Goal: Book appointment/travel/reservation

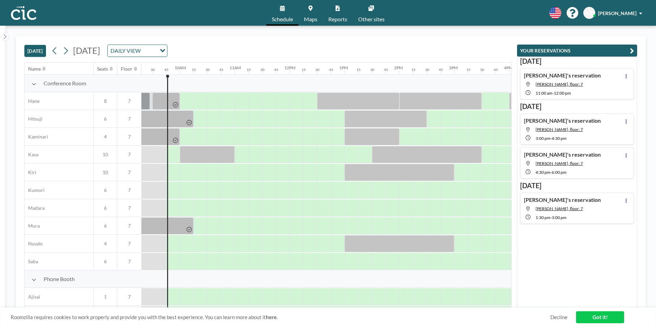
scroll to position [0, 522]
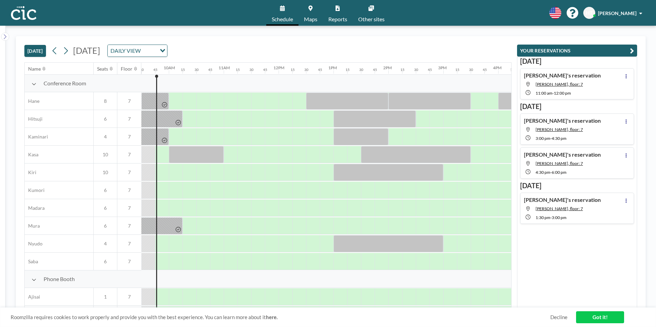
click at [167, 52] on div "DAILY VIEW Loading..." at bounding box center [137, 51] width 59 height 12
click at [66, 50] on icon at bounding box center [65, 51] width 7 height 10
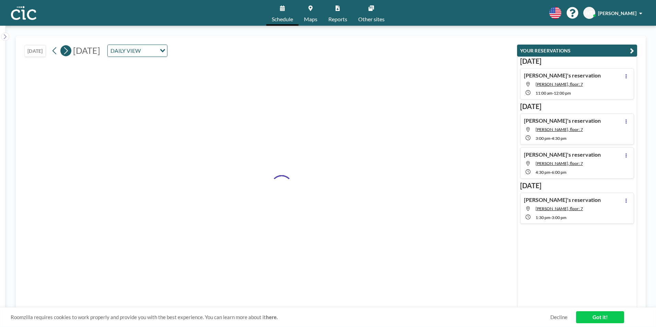
click at [66, 50] on icon at bounding box center [65, 51] width 7 height 10
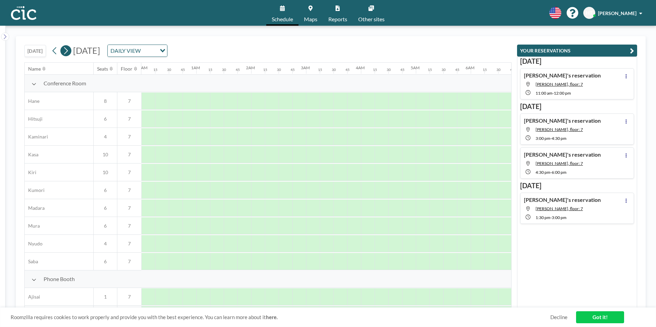
click at [66, 50] on icon at bounding box center [65, 51] width 7 height 10
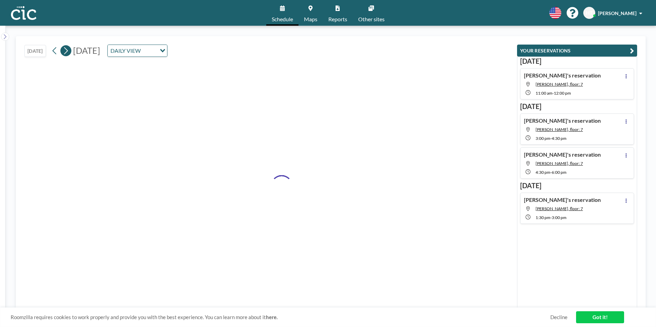
click at [66, 50] on icon at bounding box center [65, 51] width 7 height 10
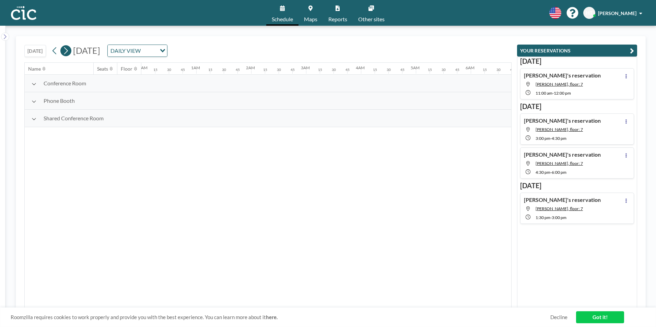
click at [66, 50] on icon at bounding box center [65, 51] width 7 height 10
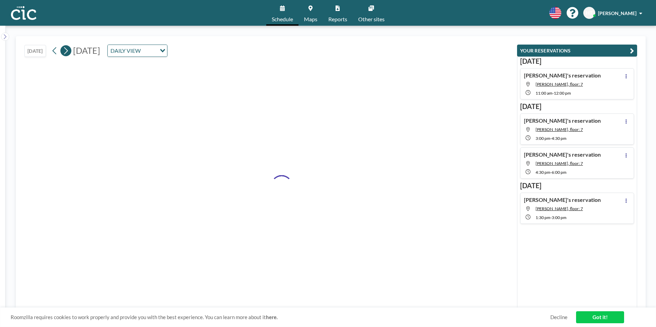
click at [66, 50] on icon at bounding box center [65, 51] width 7 height 10
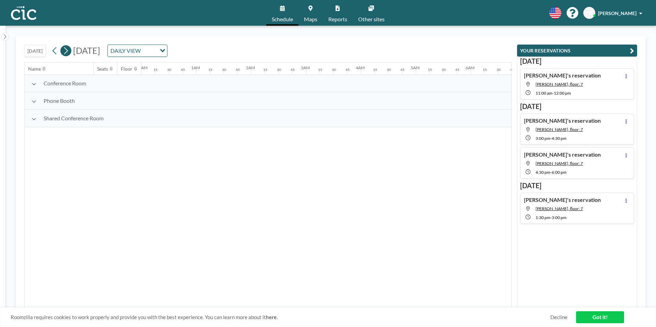
click at [66, 50] on icon at bounding box center [65, 51] width 7 height 10
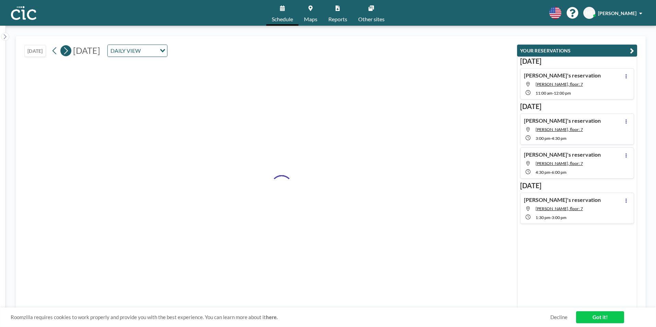
click at [66, 50] on icon at bounding box center [65, 51] width 7 height 10
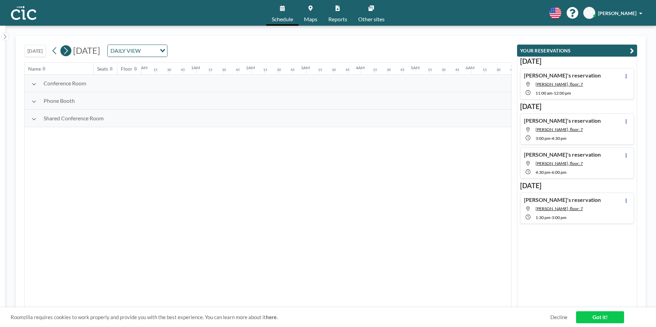
click at [66, 50] on icon at bounding box center [65, 51] width 7 height 10
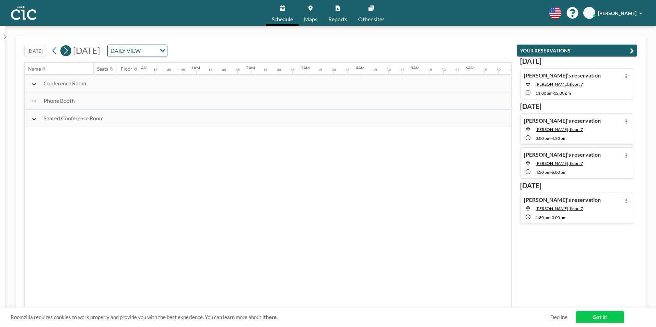
scroll to position [0, 71]
click at [66, 50] on icon at bounding box center [65, 51] width 7 height 10
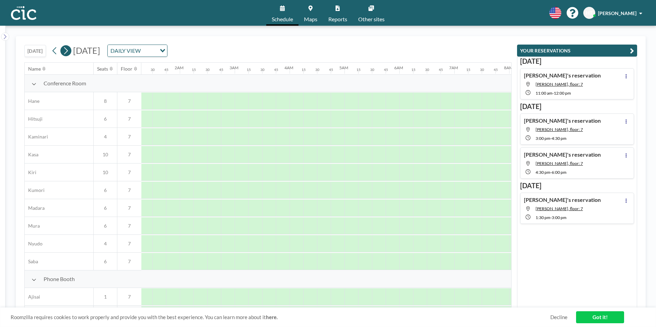
click at [66, 50] on icon at bounding box center [65, 51] width 7 height 10
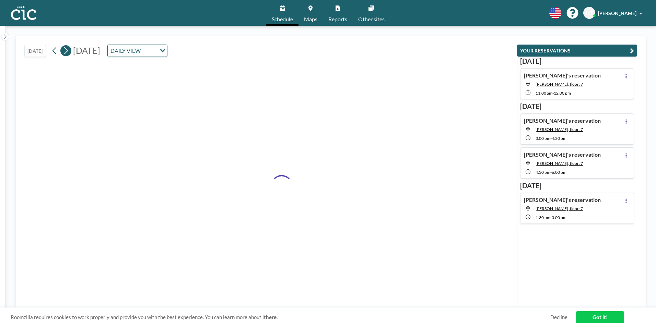
click at [66, 50] on icon at bounding box center [65, 51] width 7 height 10
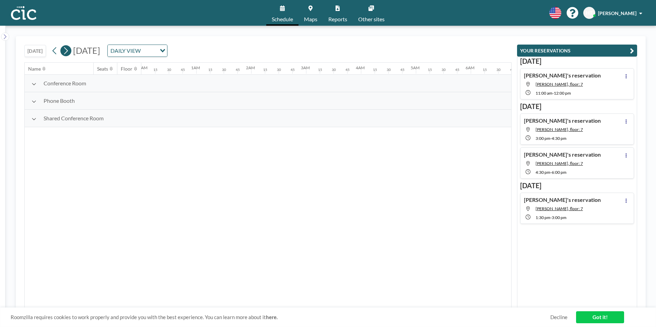
click at [66, 50] on icon at bounding box center [65, 51] width 7 height 10
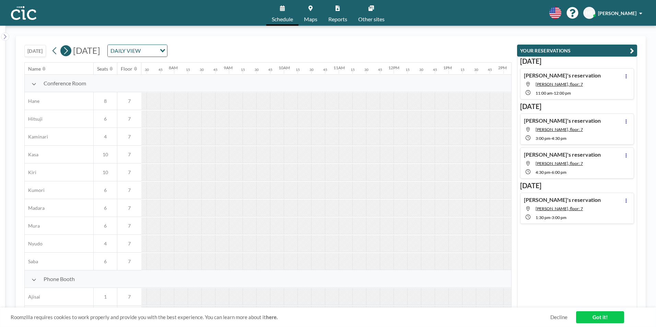
scroll to position [0, 0]
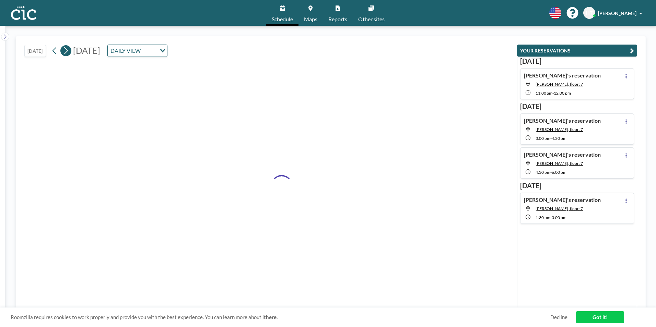
click at [66, 50] on icon at bounding box center [65, 51] width 7 height 10
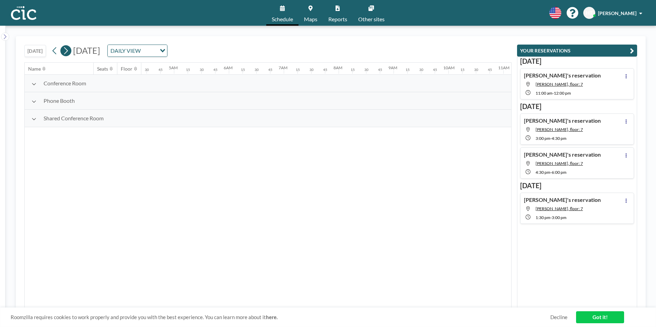
scroll to position [0, 414]
click at [66, 50] on icon at bounding box center [65, 51] width 7 height 10
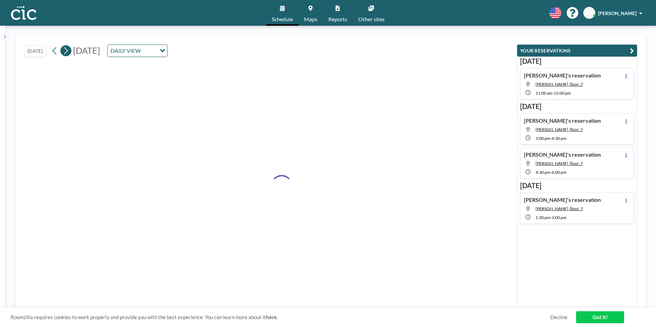
click at [66, 50] on icon at bounding box center [65, 51] width 7 height 10
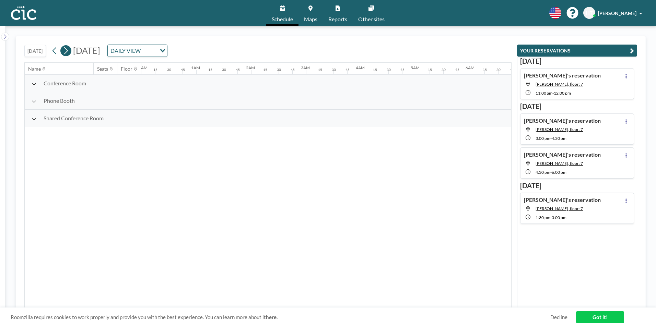
scroll to position [0, 262]
click at [66, 50] on icon at bounding box center [65, 51] width 7 height 10
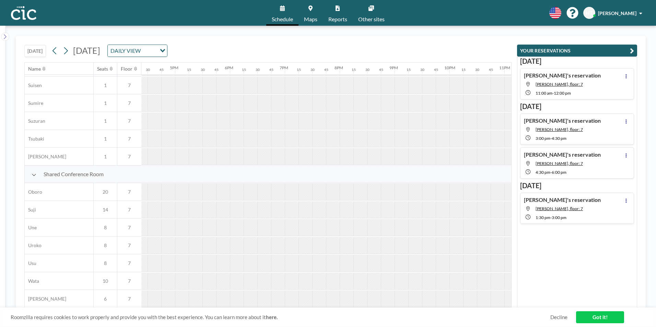
scroll to position [412, 952]
drag, startPoint x: 436, startPoint y: 304, endPoint x: 379, endPoint y: 302, distance: 57.7
drag, startPoint x: 325, startPoint y: 191, endPoint x: 356, endPoint y: 194, distance: 31.1
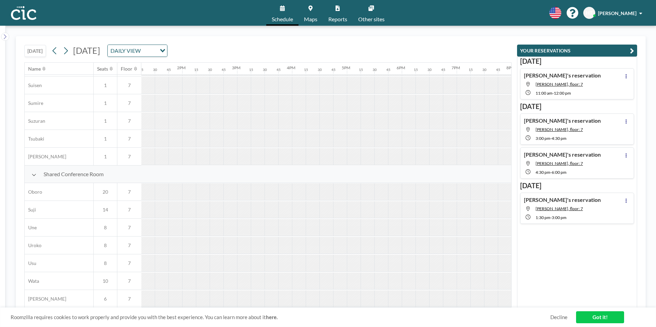
click at [356, 194] on div at bounding box center [72, 192] width 1318 height 18
click at [352, 184] on div at bounding box center [354, 192] width 14 height 17
click at [346, 186] on div at bounding box center [340, 192] width 14 height 17
click at [350, 187] on div at bounding box center [354, 192] width 14 height 17
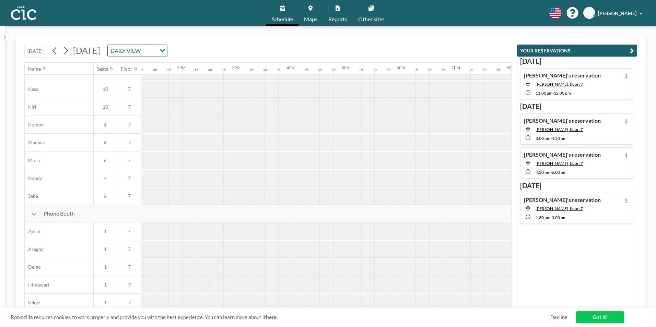
scroll to position [172, 728]
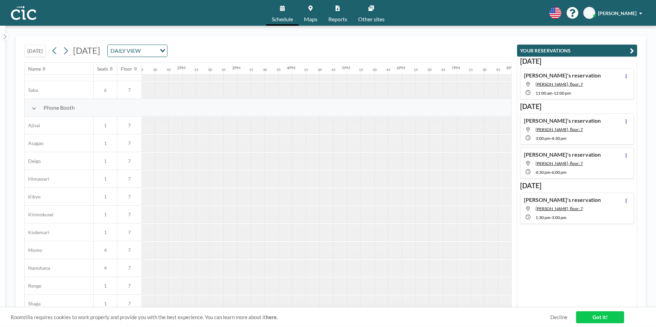
click at [328, 186] on div at bounding box center [327, 179] width 14 height 17
click at [333, 183] on div at bounding box center [327, 179] width 14 height 17
click at [56, 50] on icon at bounding box center [54, 51] width 7 height 10
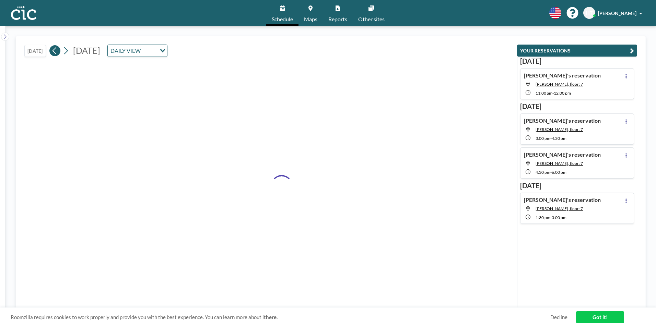
click at [56, 50] on icon at bounding box center [54, 51] width 7 height 10
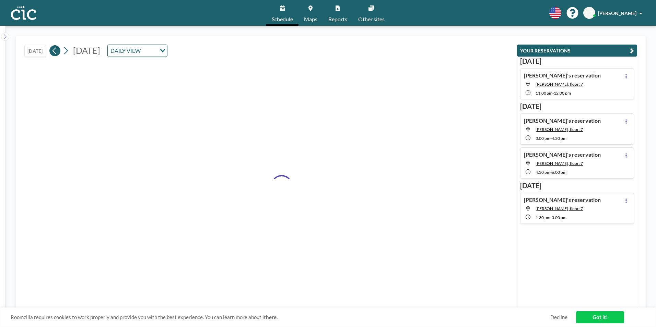
click at [56, 50] on icon at bounding box center [54, 51] width 7 height 10
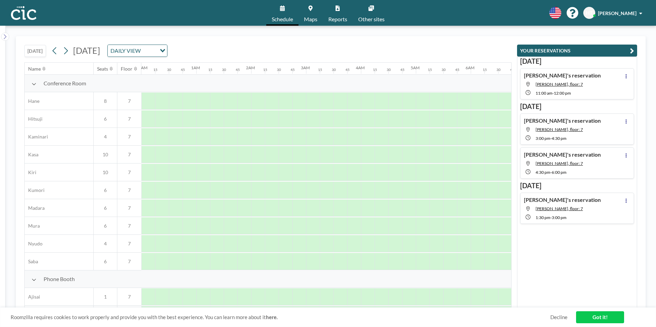
scroll to position [0, 426]
drag, startPoint x: 170, startPoint y: 95, endPoint x: 191, endPoint y: 98, distance: 21.1
click at [191, 98] on div at bounding box center [182, 101] width 27 height 17
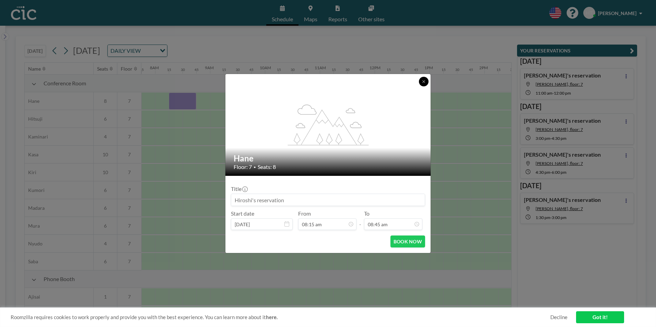
click at [420, 82] on button at bounding box center [424, 82] width 10 height 10
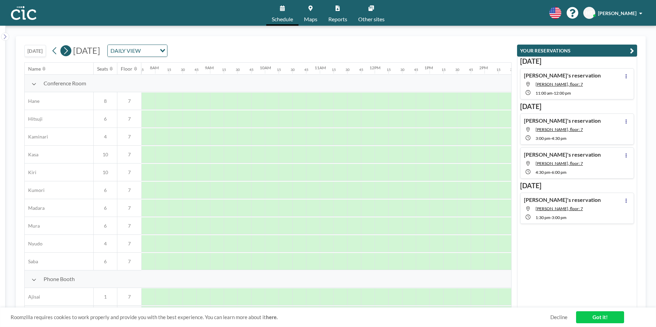
click at [68, 48] on icon at bounding box center [65, 51] width 7 height 10
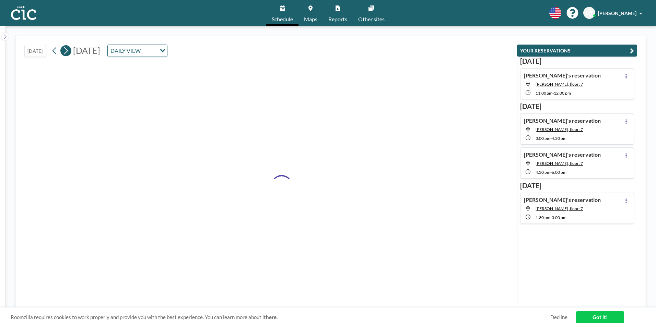
click at [68, 48] on icon at bounding box center [65, 51] width 7 height 10
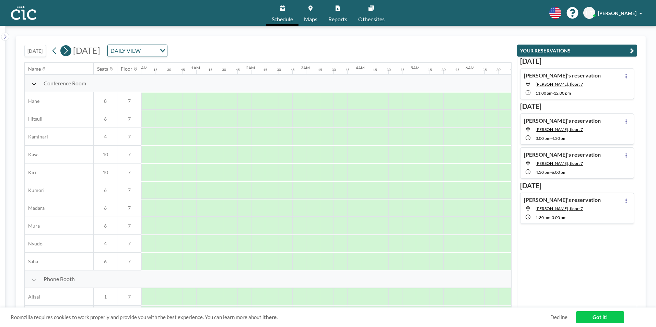
click at [68, 48] on icon at bounding box center [65, 51] width 7 height 10
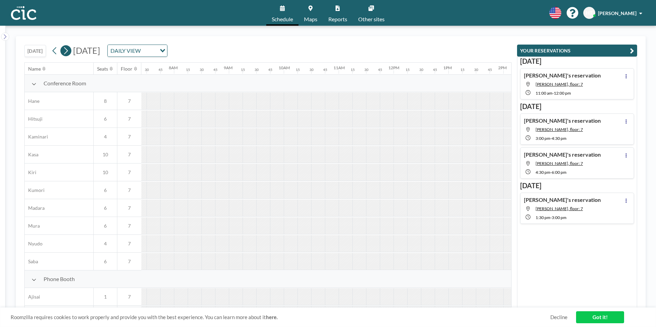
scroll to position [0, 426]
click at [59, 51] on button at bounding box center [54, 50] width 11 height 11
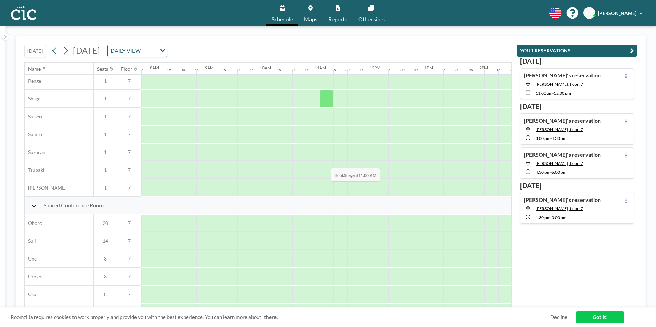
scroll to position [412, 426]
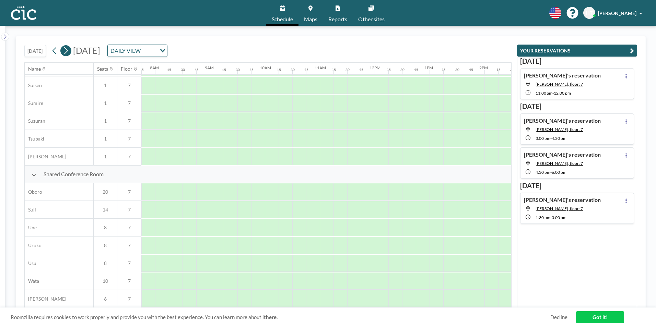
click at [68, 54] on icon at bounding box center [65, 51] width 7 height 10
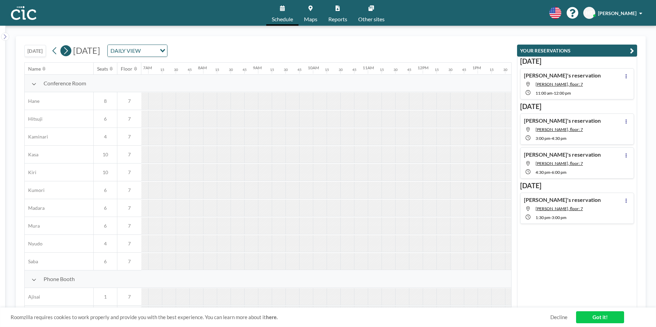
scroll to position [0, 426]
click at [68, 54] on icon at bounding box center [65, 51] width 7 height 10
click at [57, 50] on icon at bounding box center [54, 51] width 7 height 10
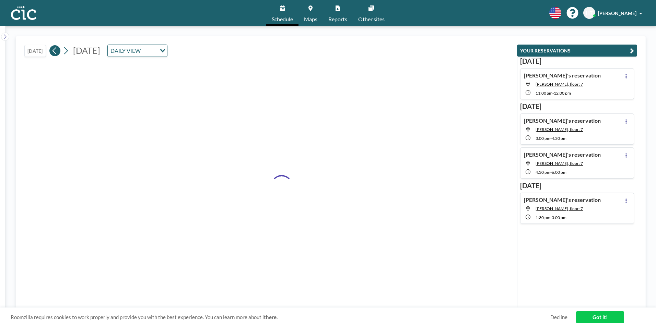
click at [57, 50] on icon at bounding box center [54, 51] width 7 height 10
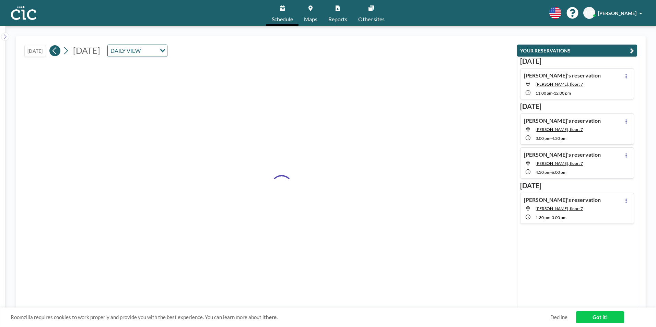
click at [57, 50] on icon at bounding box center [54, 51] width 7 height 10
click at [55, 49] on icon at bounding box center [54, 51] width 7 height 10
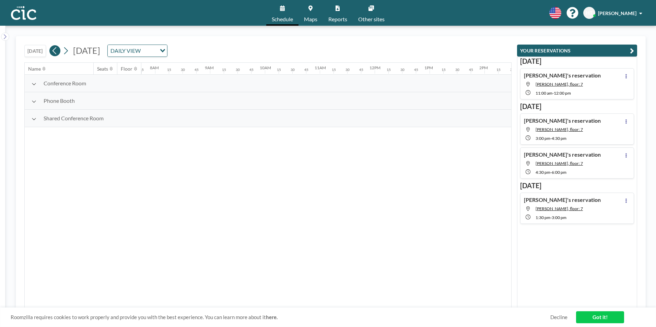
click at [55, 51] on icon at bounding box center [54, 51] width 7 height 10
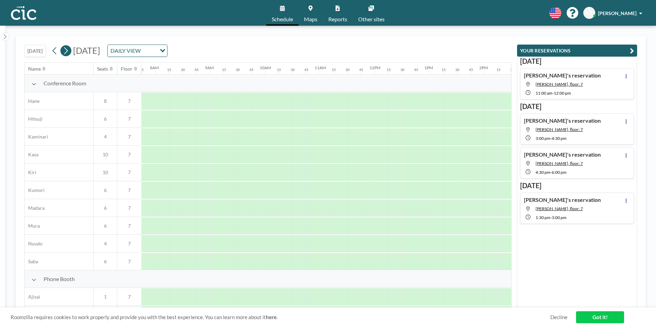
click at [71, 53] on button at bounding box center [65, 50] width 11 height 11
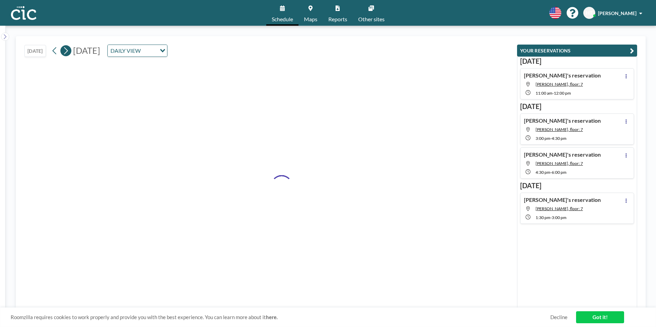
click at [71, 53] on button at bounding box center [65, 50] width 11 height 11
click at [71, 51] on button at bounding box center [65, 50] width 11 height 11
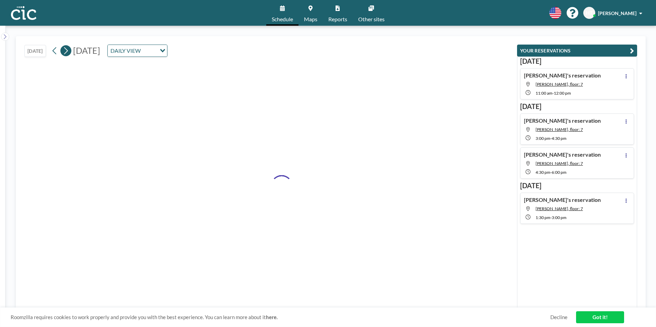
click at [71, 51] on button at bounding box center [65, 50] width 11 height 11
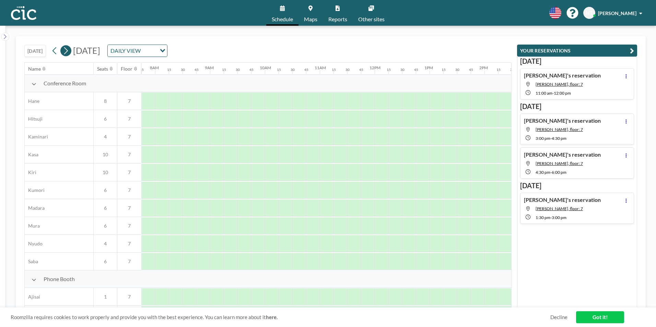
click at [71, 51] on button at bounding box center [65, 50] width 11 height 11
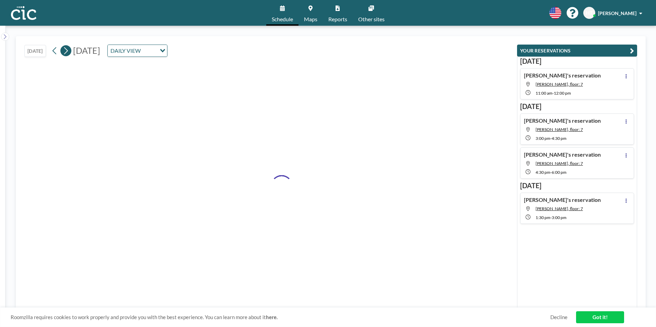
click at [71, 51] on button at bounding box center [65, 50] width 11 height 11
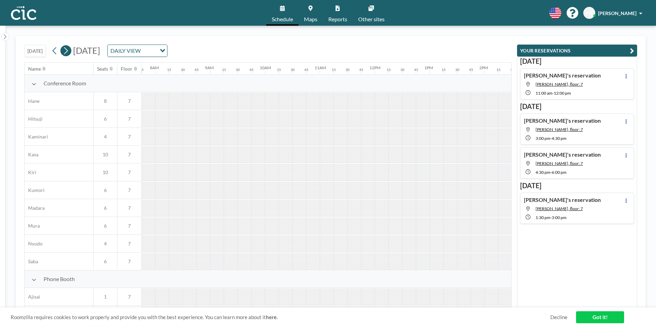
click at [71, 51] on button at bounding box center [65, 50] width 11 height 11
